Goal: Find specific page/section: Find specific page/section

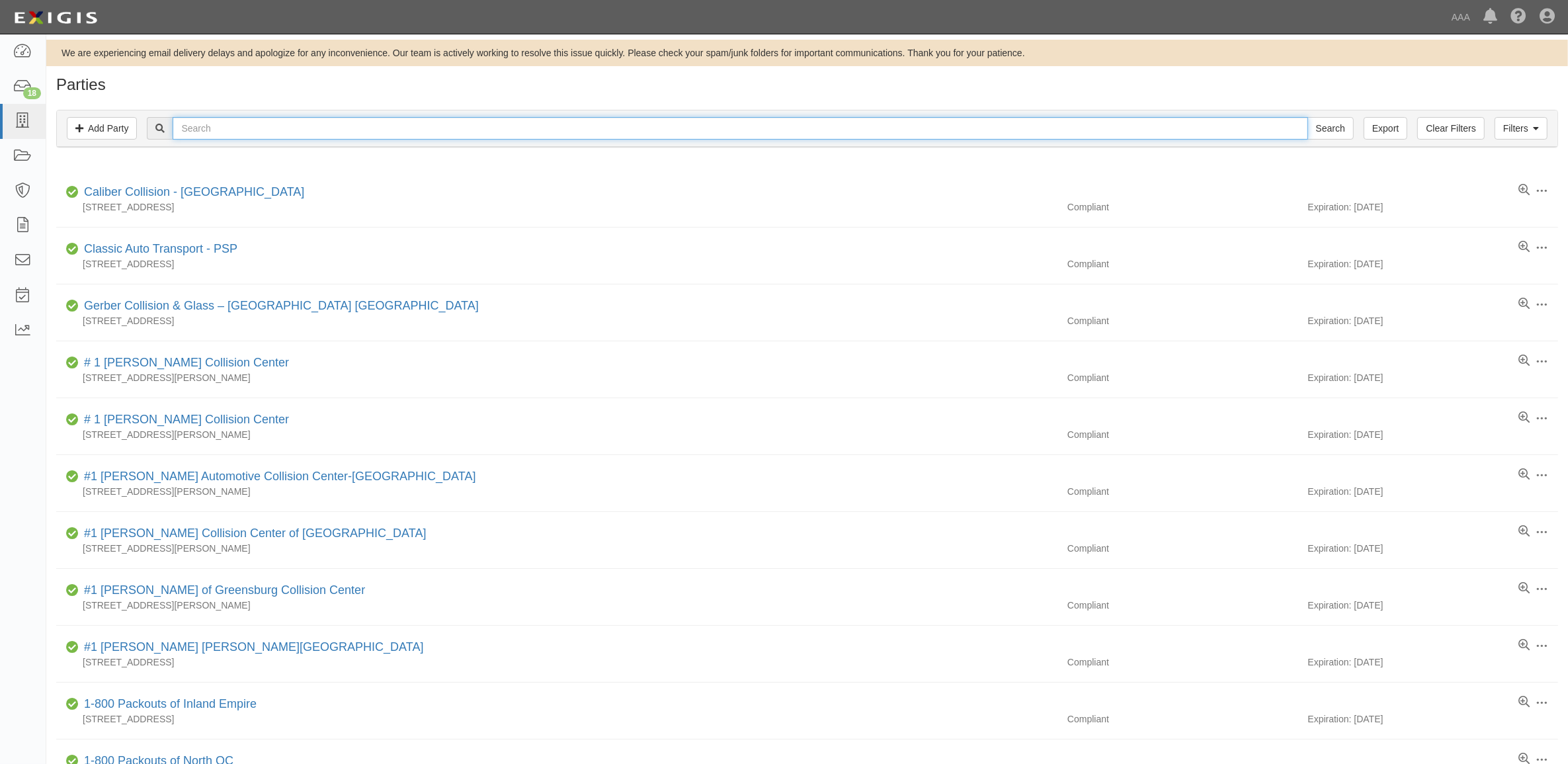
click at [242, 119] on input "text" at bounding box center [740, 128] width 1135 height 22
type input "Audi"
click at [1308, 117] on input "Search" at bounding box center [1331, 128] width 47 height 22
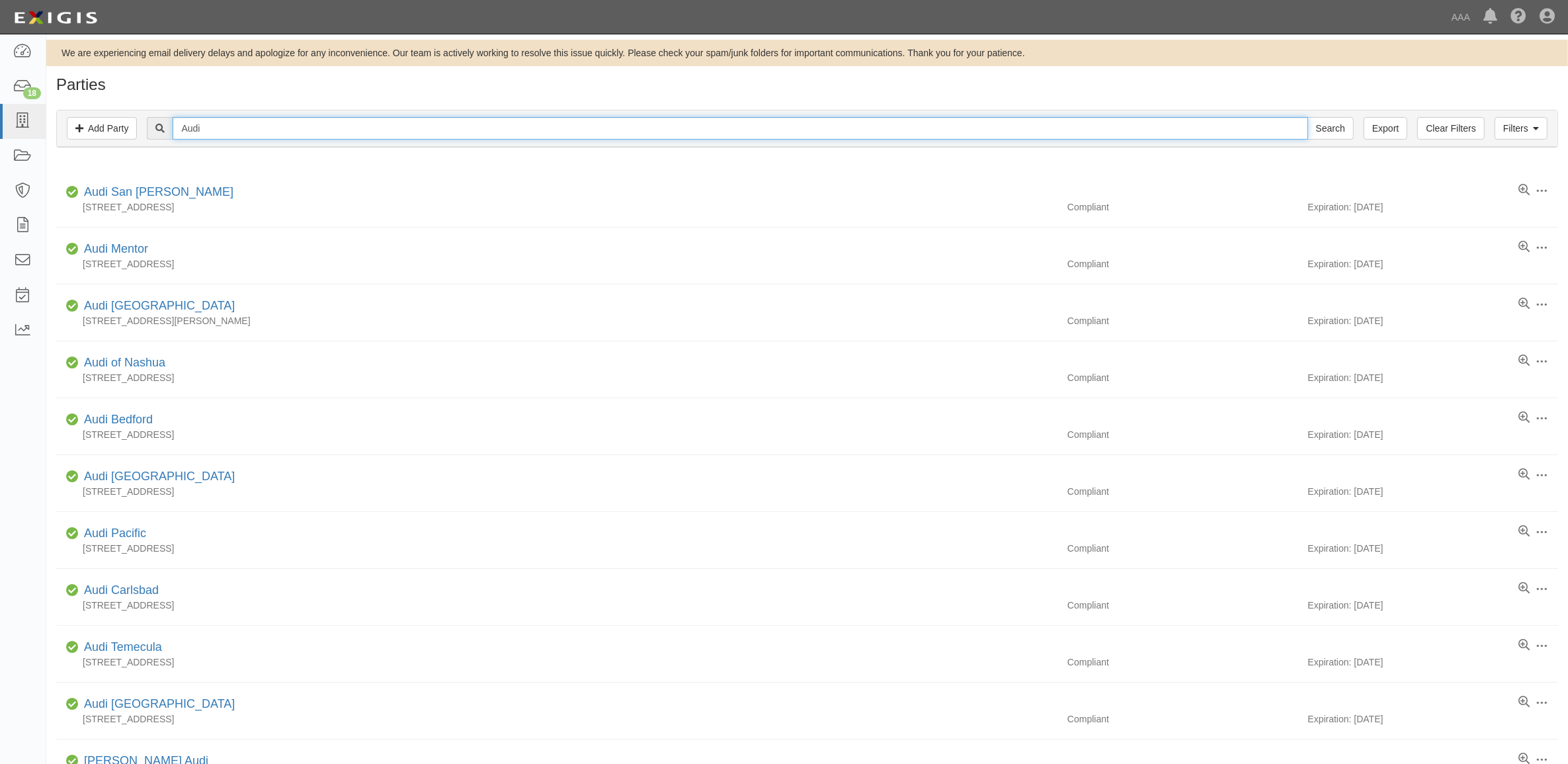
click at [197, 129] on input "Audi" at bounding box center [740, 128] width 1135 height 22
type input "Autonation"
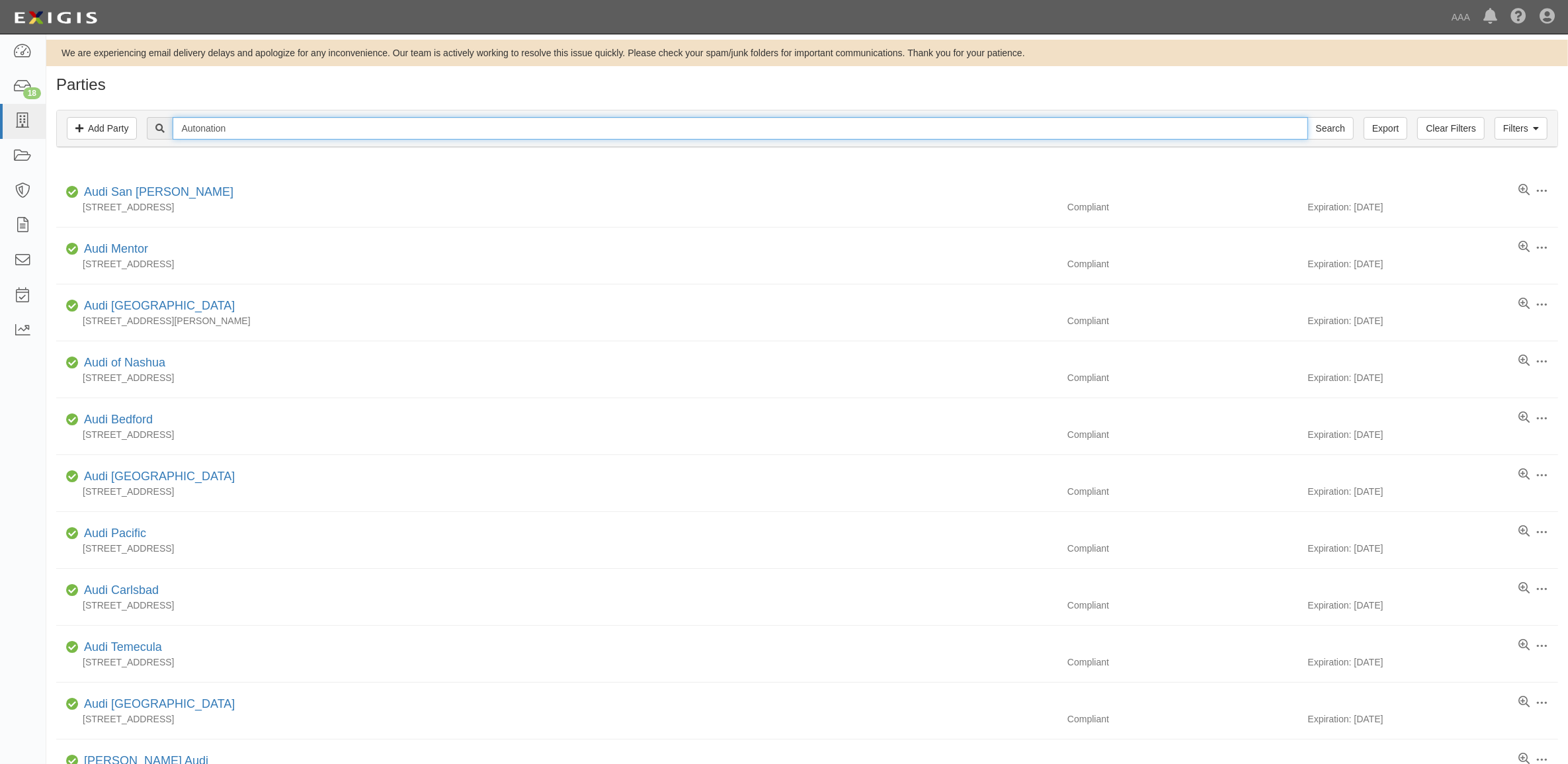
click at [1308, 117] on input "Search" at bounding box center [1331, 128] width 47 height 22
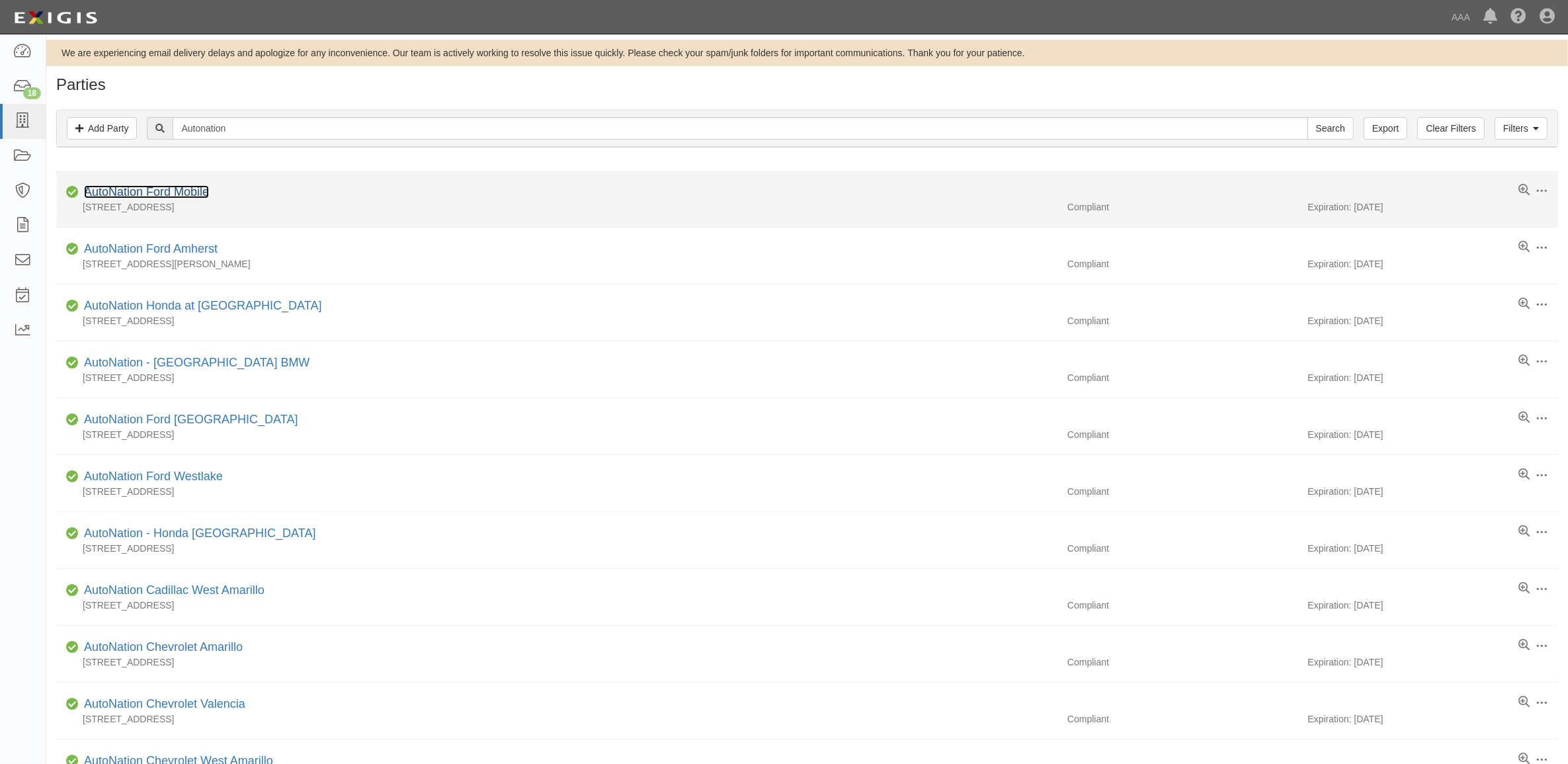
click at [155, 193] on link "AutoNation Ford Mobile" at bounding box center [146, 191] width 125 height 13
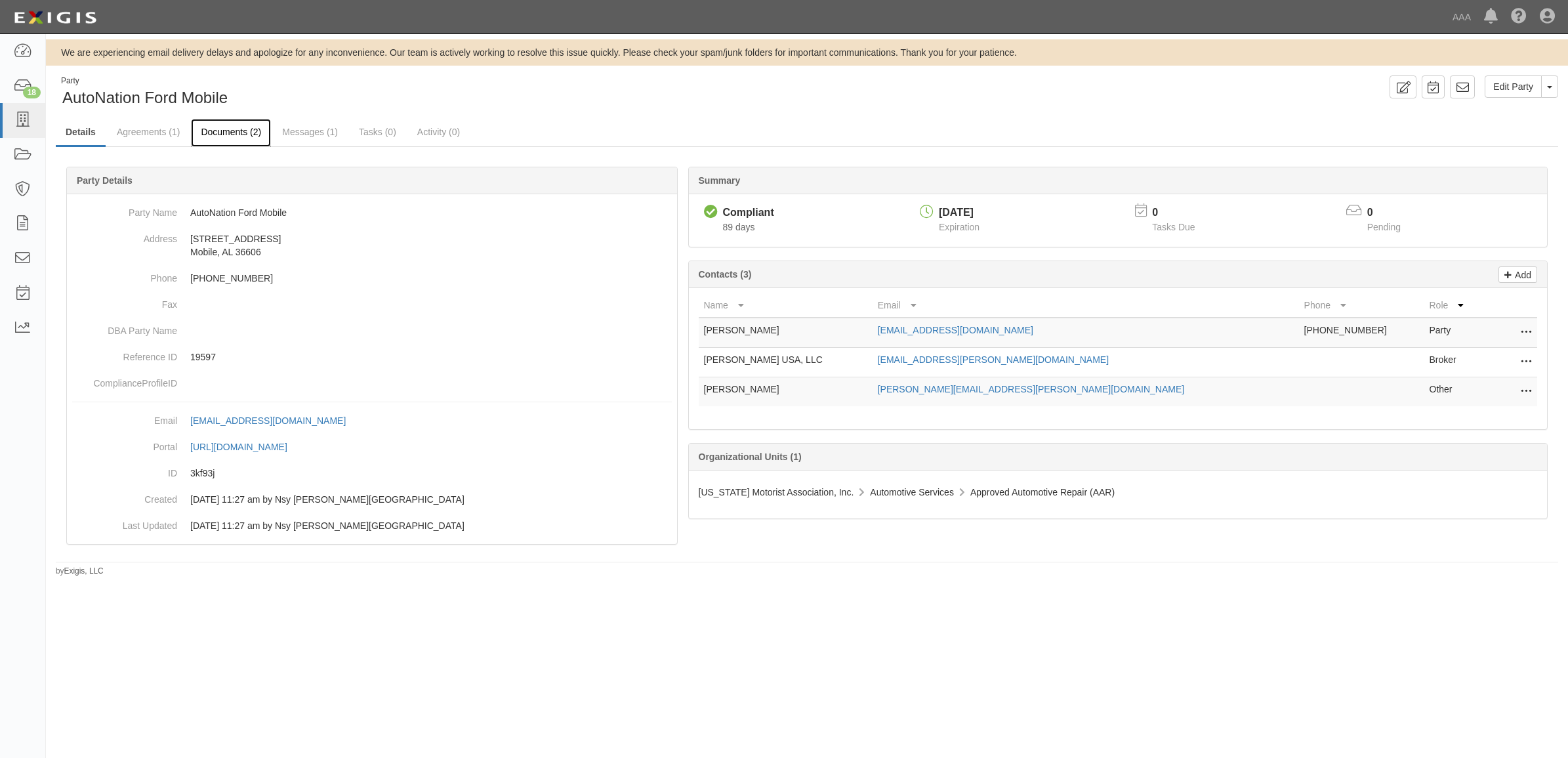
click at [238, 135] on link "Documents (2)" at bounding box center [231, 133] width 80 height 28
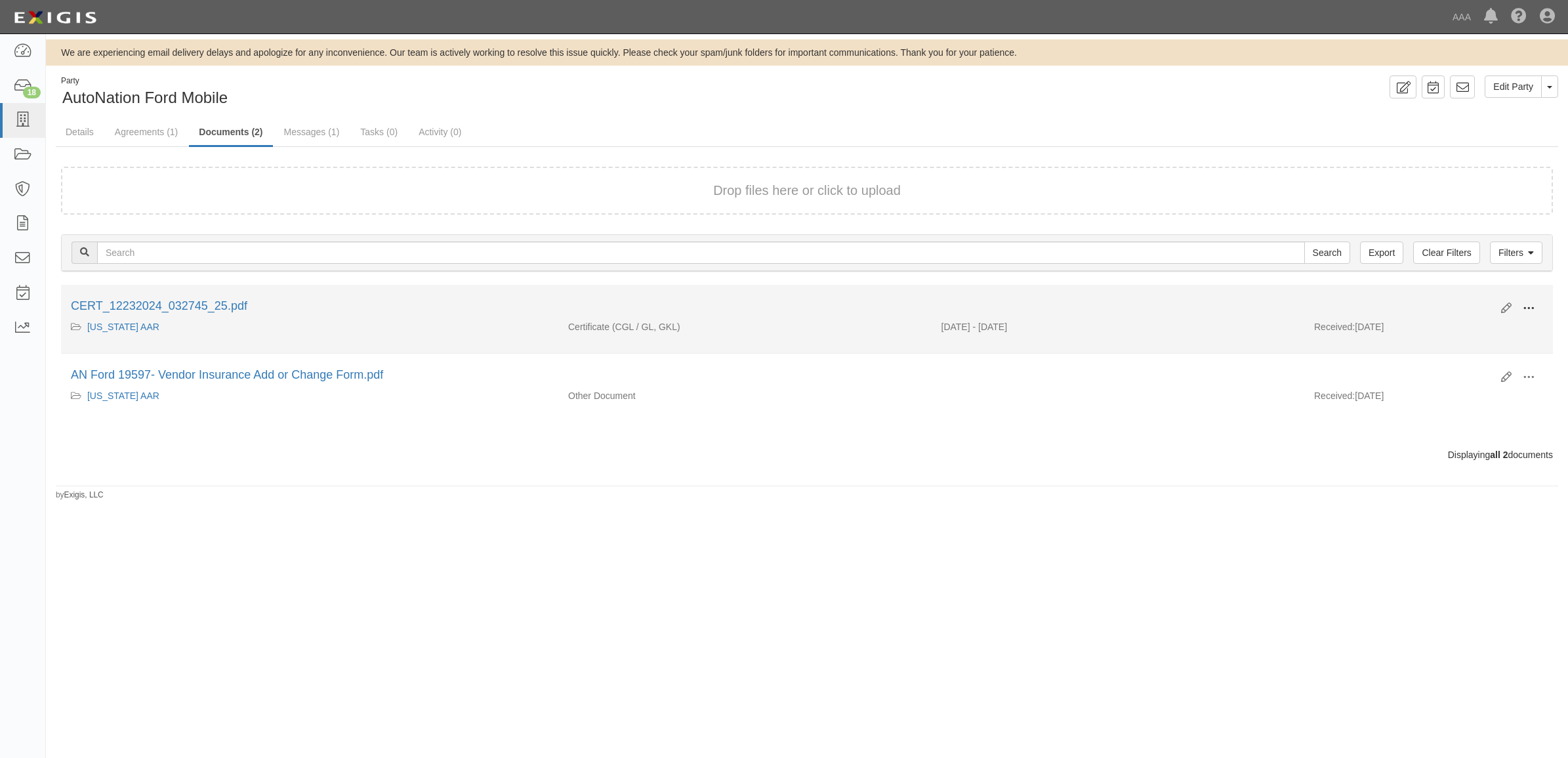
drag, startPoint x: 1529, startPoint y: 309, endPoint x: 1504, endPoint y: 311, distance: 25.1
click at [1529, 309] on span at bounding box center [1529, 308] width 12 height 12
click at [1452, 325] on link "View" at bounding box center [1465, 328] width 104 height 24
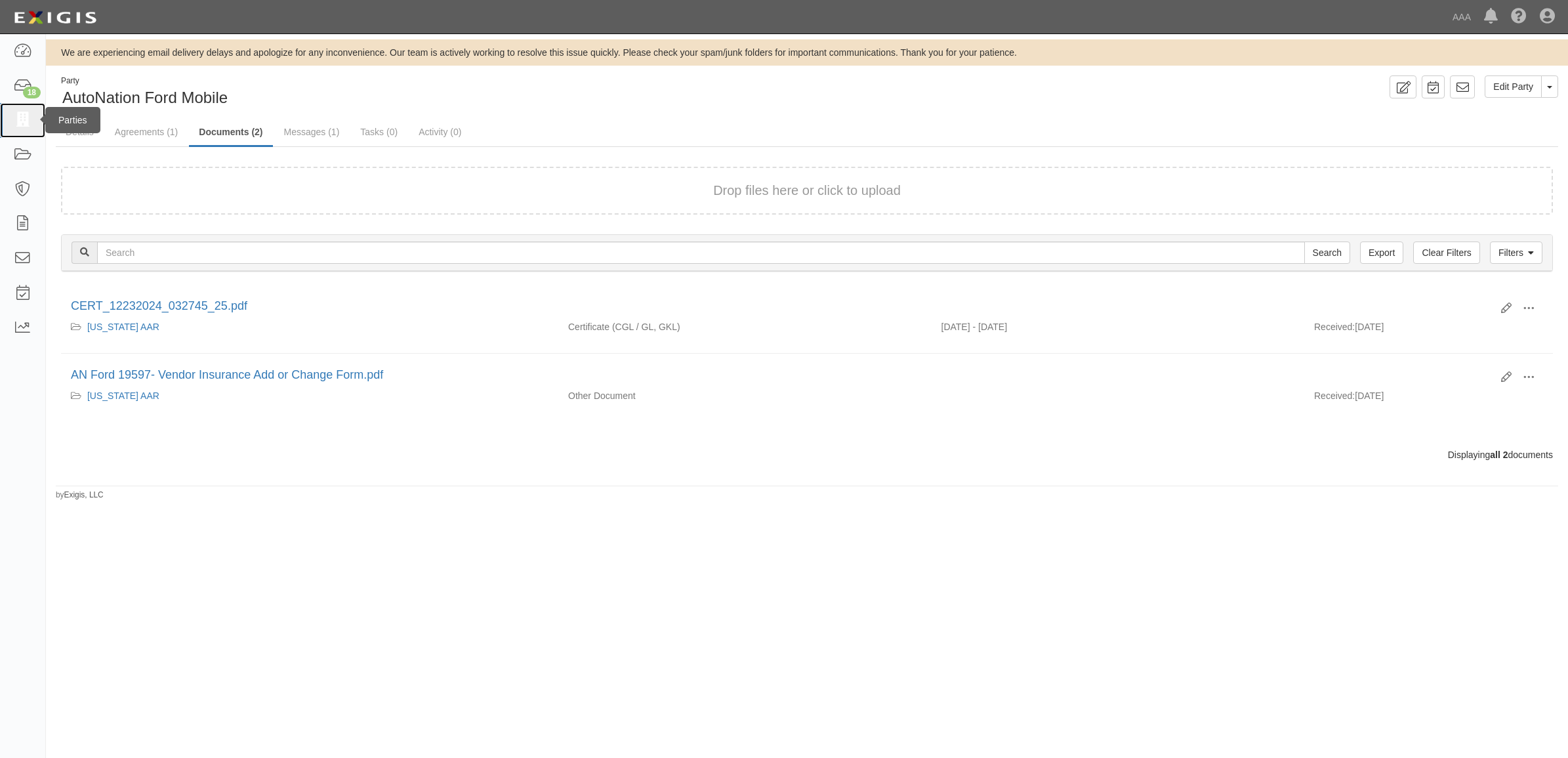
click at [30, 118] on icon at bounding box center [21, 121] width 18 height 15
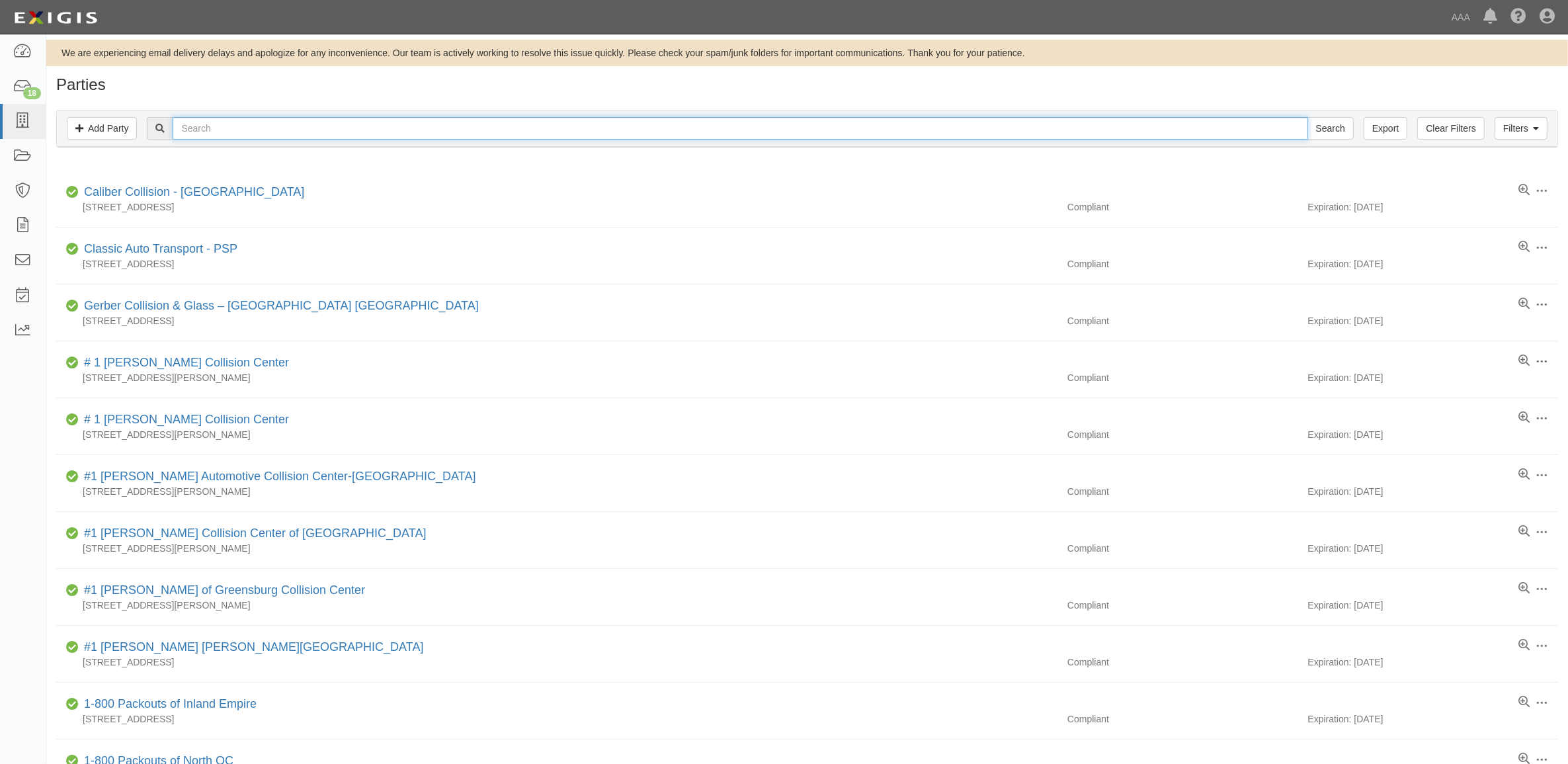
click at [593, 121] on input "text" at bounding box center [740, 128] width 1135 height 22
type input "M&M Auto Service"
click at [1308, 117] on input "Search" at bounding box center [1331, 128] width 47 height 22
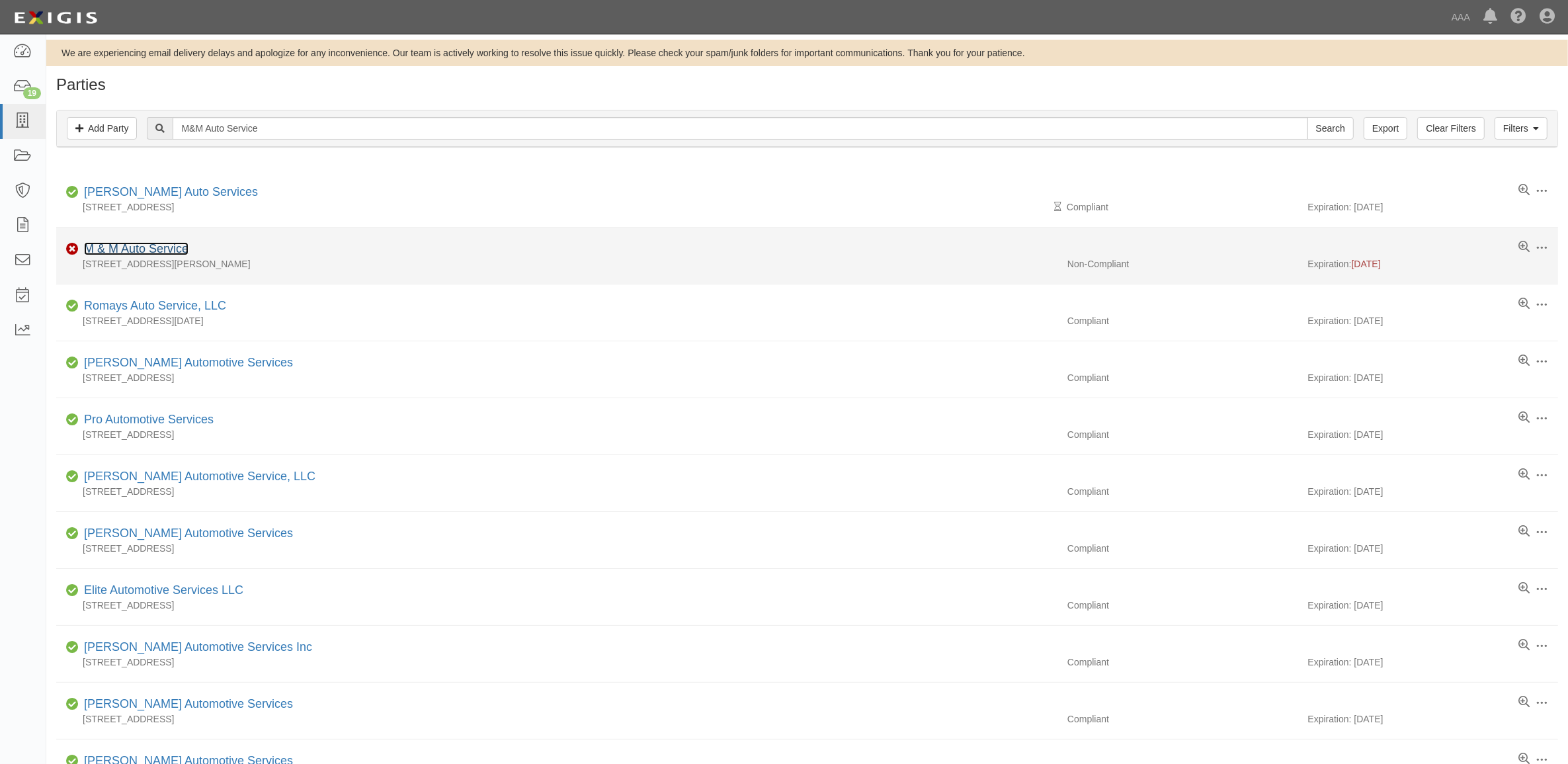
click at [156, 243] on link "M & M Auto Service" at bounding box center [135, 248] width 104 height 13
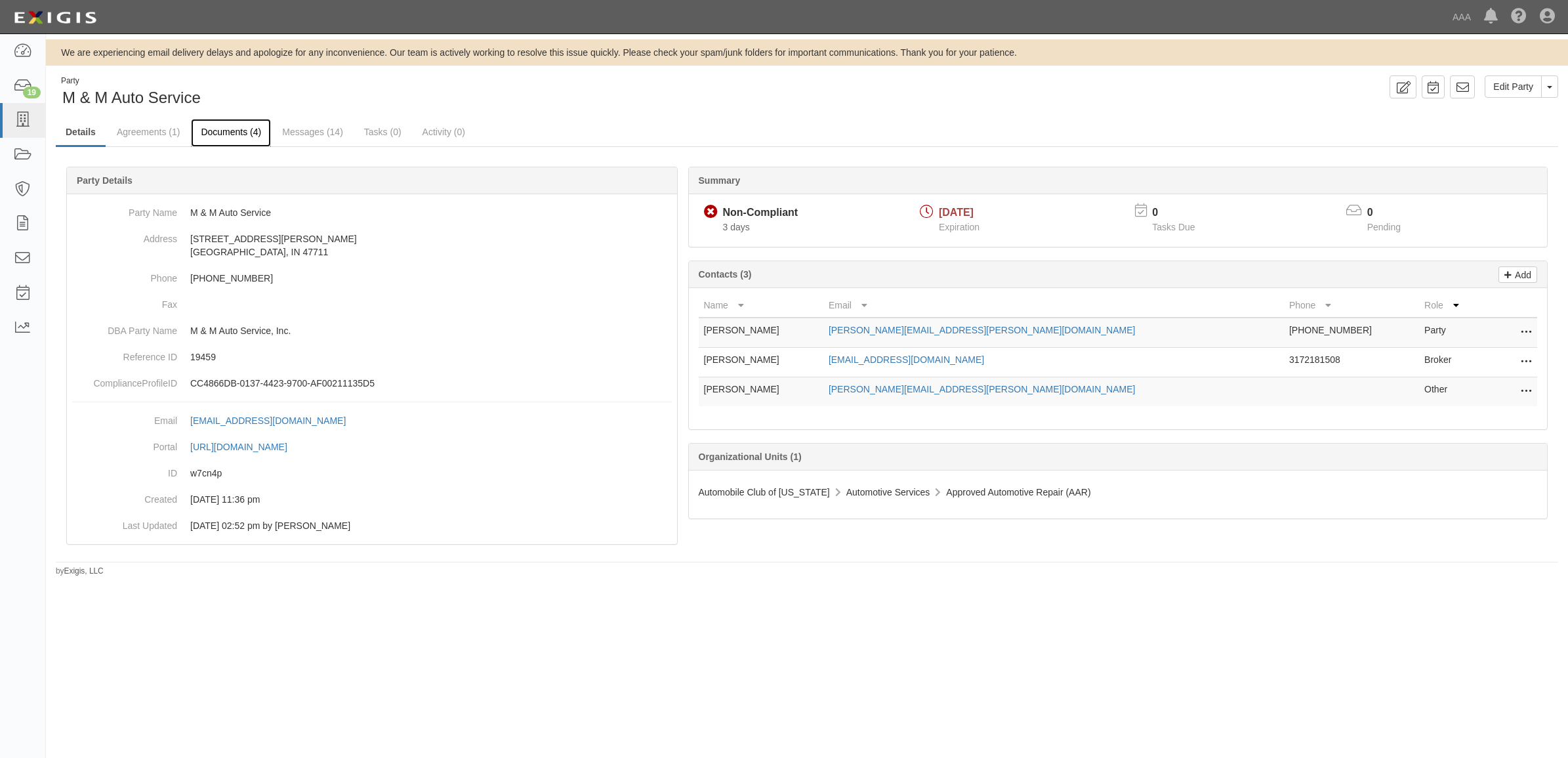
drag, startPoint x: 237, startPoint y: 133, endPoint x: 250, endPoint y: 133, distance: 13.0
click at [237, 133] on link "Documents (4)" at bounding box center [231, 133] width 80 height 28
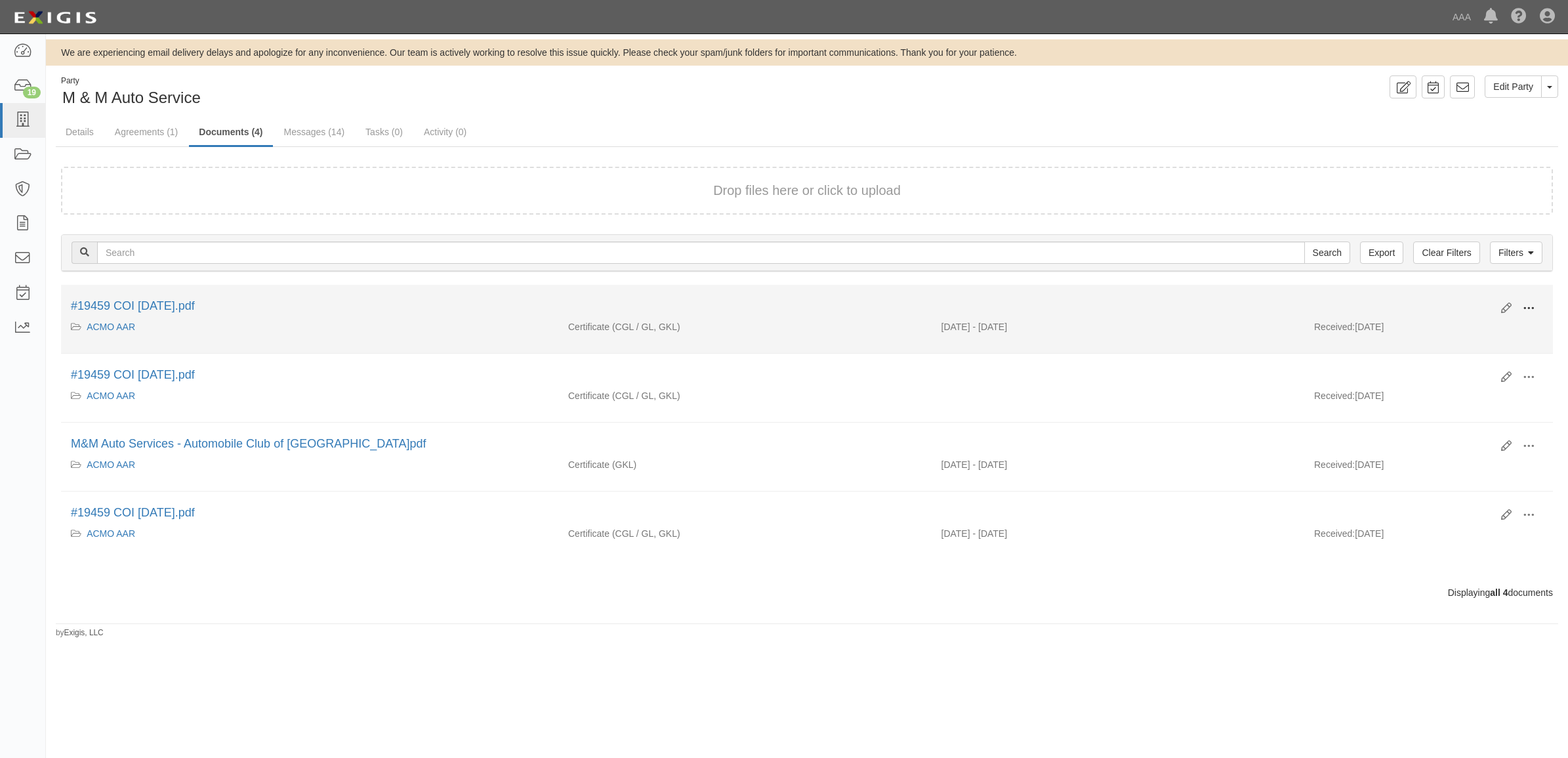
click at [1528, 305] on span at bounding box center [1529, 308] width 12 height 12
click at [1493, 329] on link "View" at bounding box center [1465, 328] width 104 height 24
